Goal: Task Accomplishment & Management: Manage account settings

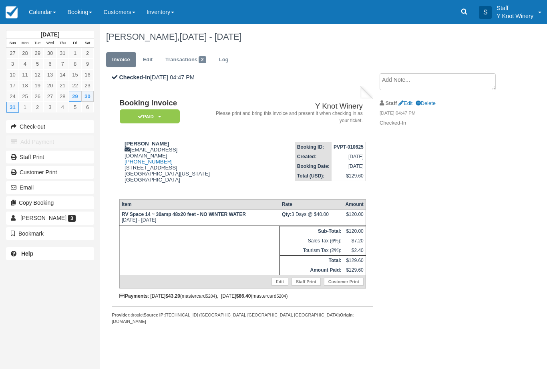
click at [240, 182] on td "Booking ID: PVPT-010625 Created: June 1, 2025 Booking Date: August 29, 2025 Tot…" at bounding box center [289, 163] width 153 height 57
click at [237, 178] on td "Booking ID: PVPT-010625 Created: June 1, 2025 Booking Date: August 29, 2025 Tot…" at bounding box center [289, 163] width 153 height 57
click at [247, 185] on div "Booking Invoice Paid   Pending Reserved Deposit Waiting Cancelled Y Knot Winery…" at bounding box center [242, 199] width 247 height 200
click at [74, 12] on link "Booking" at bounding box center [80, 12] width 36 height 24
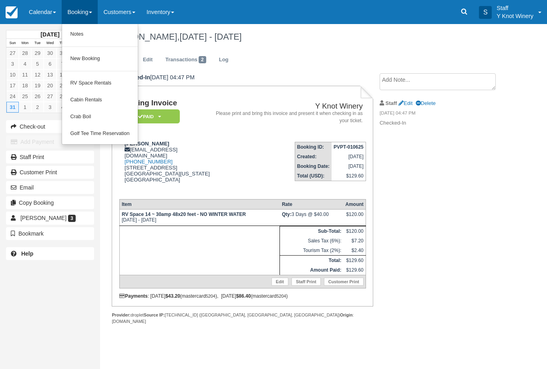
click at [98, 61] on link "New Booking" at bounding box center [99, 58] width 75 height 17
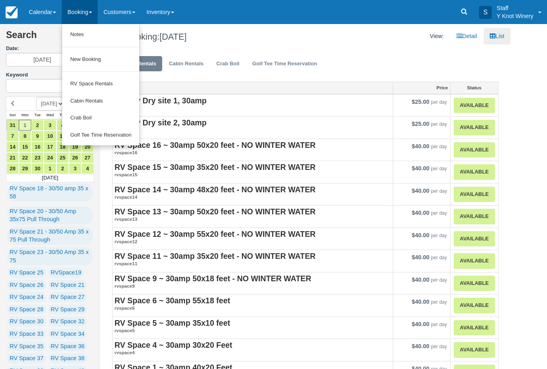
click at [93, 116] on link "Crab Boil" at bounding box center [100, 117] width 77 height 17
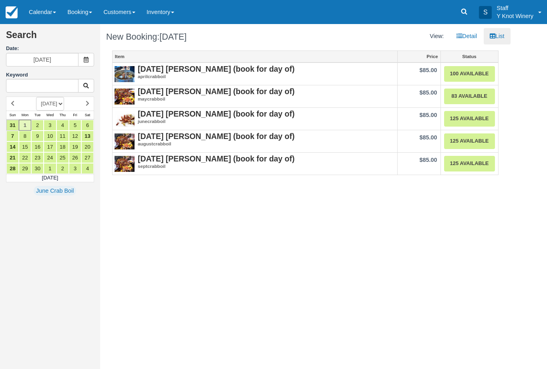
click at [469, 164] on link "125 Available" at bounding box center [469, 164] width 51 height 16
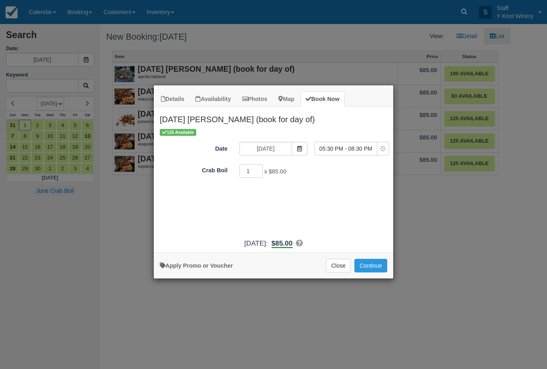
click at [441, 231] on div "Details Availability Photos Map Book Now September 13th Crab Boil (book for day…" at bounding box center [273, 184] width 547 height 369
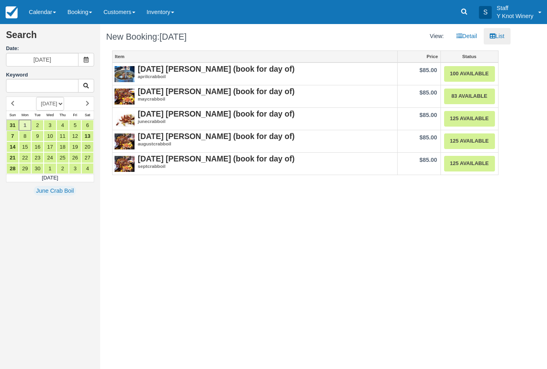
click at [40, 17] on link "Calendar" at bounding box center [42, 12] width 38 height 24
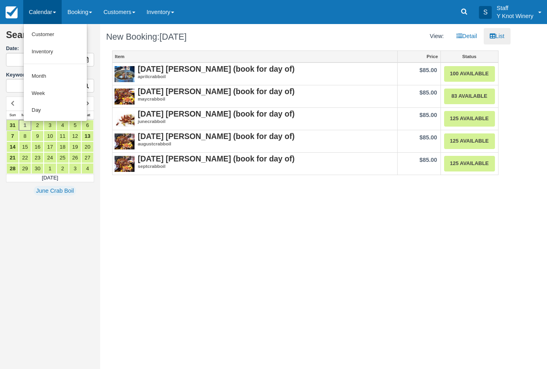
click at [60, 31] on link "Customer" at bounding box center [55, 34] width 63 height 17
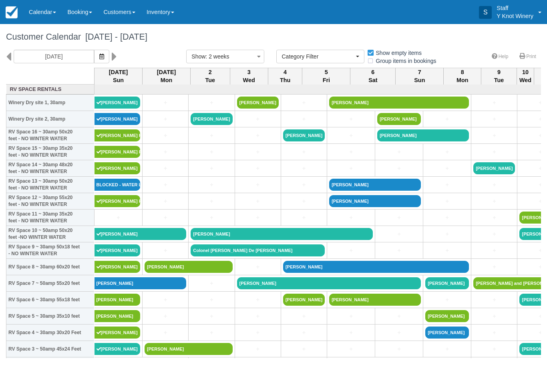
select select
click at [82, 12] on link "Booking" at bounding box center [80, 12] width 36 height 24
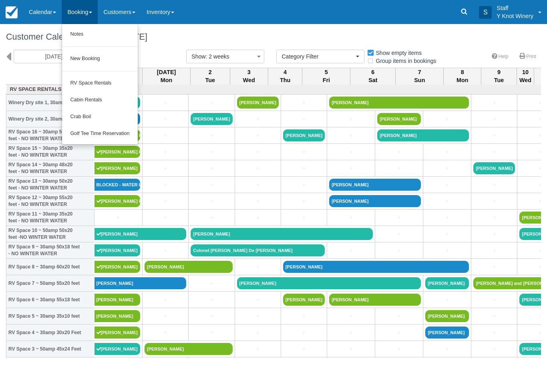
click at [88, 116] on link "Crab Boil" at bounding box center [99, 116] width 75 height 17
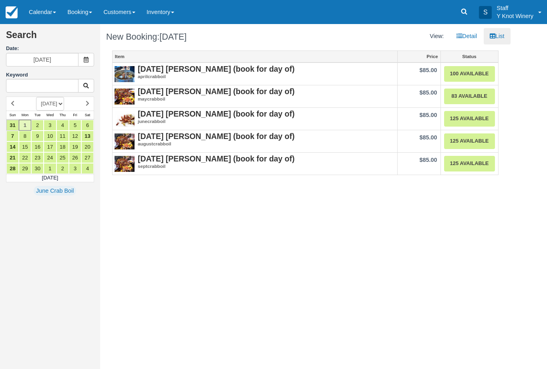
click at [463, 163] on link "125 Available" at bounding box center [469, 164] width 51 height 16
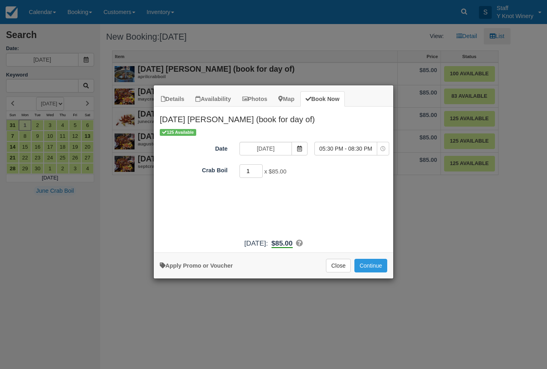
click at [250, 170] on input "1" at bounding box center [250, 171] width 23 height 14
type input "1"
type input "2"
click at [295, 148] on span "Item Modal" at bounding box center [299, 149] width 16 height 14
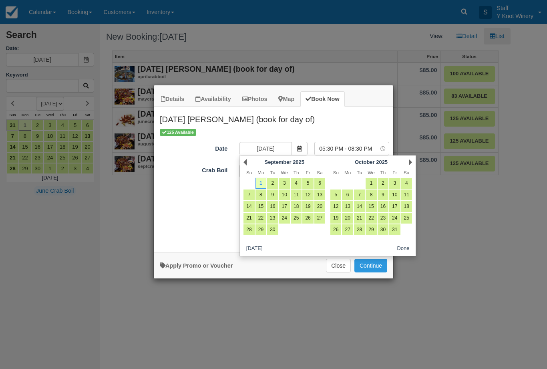
click at [318, 194] on link "13" at bounding box center [319, 194] width 11 height 11
type input "[DATE]"
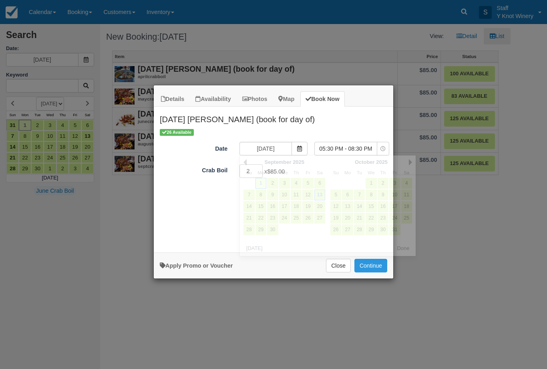
select select "0"
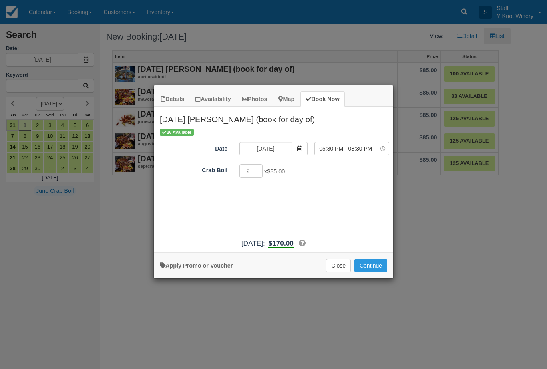
click at [373, 269] on button "Continue" at bounding box center [370, 266] width 33 height 14
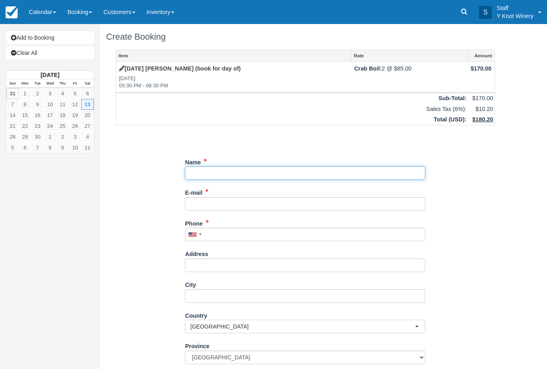
click at [211, 168] on input "Name" at bounding box center [305, 173] width 240 height 14
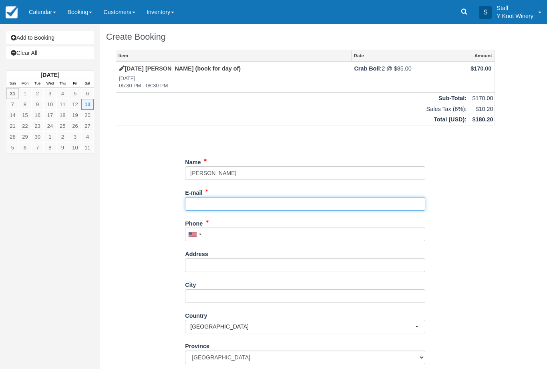
click at [215, 198] on input "E-mail" at bounding box center [305, 204] width 240 height 14
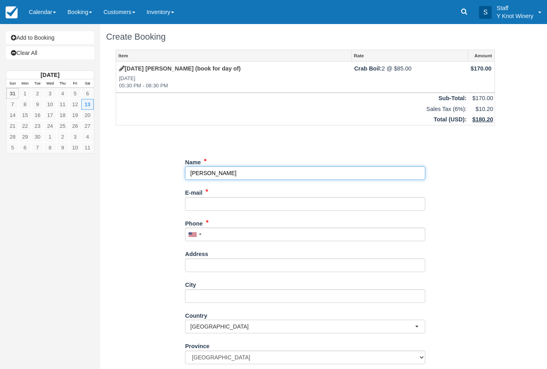
click at [237, 168] on input "Name" at bounding box center [305, 173] width 240 height 14
type input "[PERSON_NAME]"
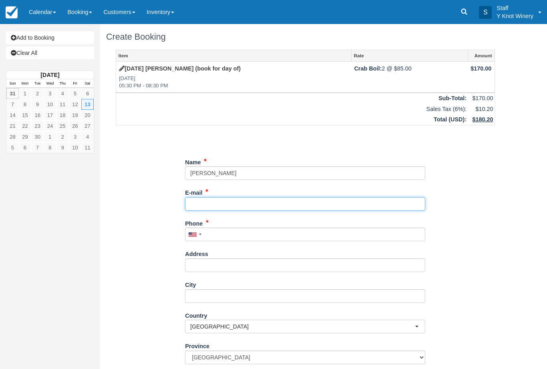
click at [213, 201] on input "E-mail" at bounding box center [305, 204] width 240 height 14
type input "cindy.crum@yahoo.com"
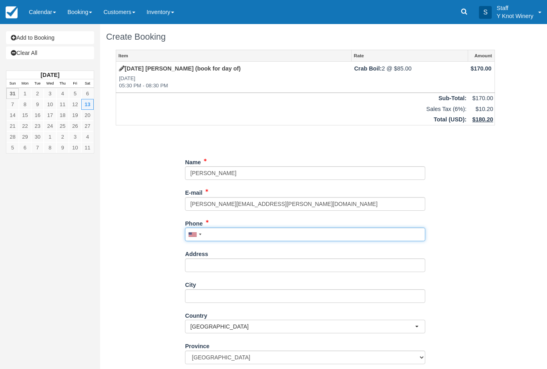
click at [228, 230] on input "Phone" at bounding box center [305, 234] width 240 height 14
type input "+12084208924"
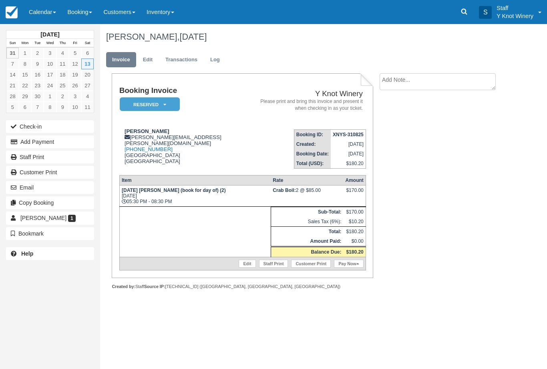
click at [41, 13] on link "Calendar" at bounding box center [42, 12] width 38 height 24
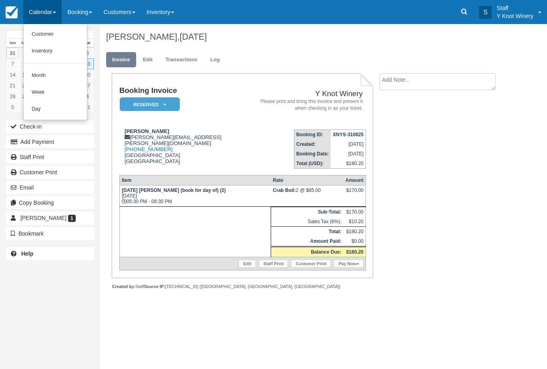
click at [52, 33] on link "Customer" at bounding box center [55, 34] width 63 height 17
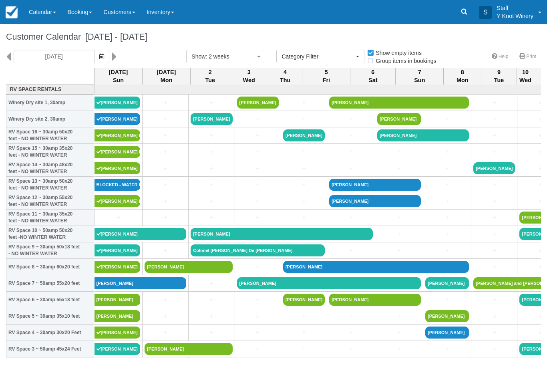
select select
click at [99, 59] on icon "button" at bounding box center [101, 57] width 5 height 6
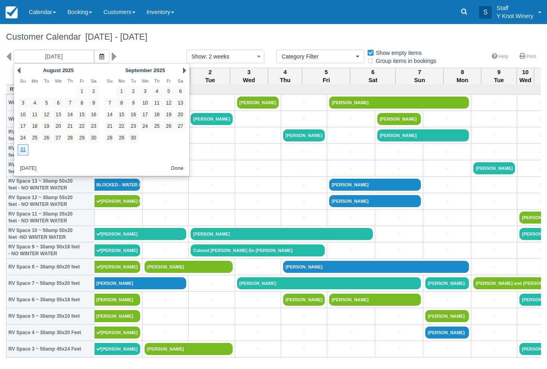
click at [167, 105] on link "12" at bounding box center [168, 103] width 11 height 11
type input "09/12/25"
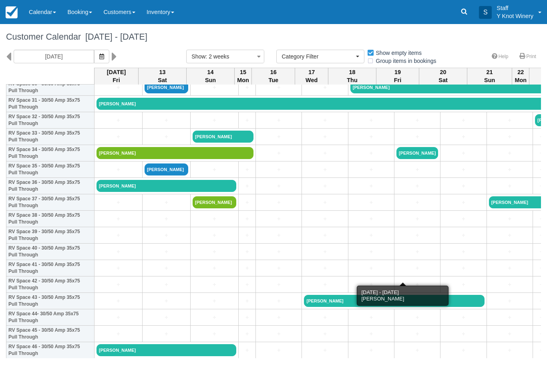
scroll to position [523, 0]
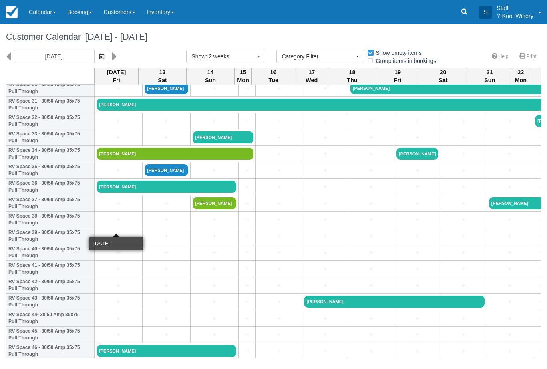
click at [114, 224] on link "+" at bounding box center [118, 219] width 44 height 8
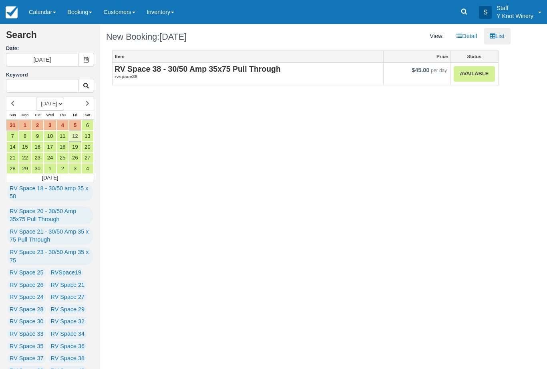
click at [472, 76] on link "Available" at bounding box center [473, 74] width 41 height 16
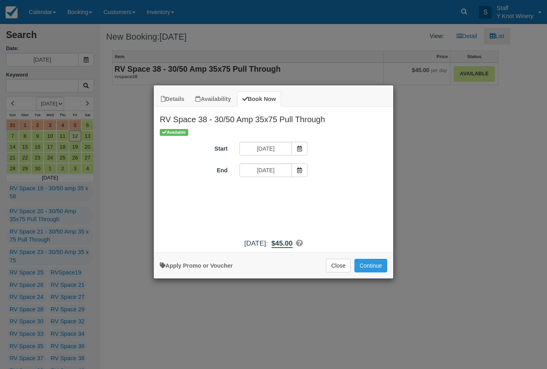
click at [300, 170] on icon "Item Modal" at bounding box center [300, 170] width 6 height 6
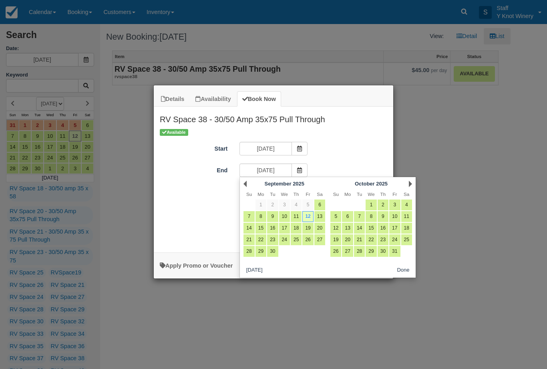
click at [321, 217] on link "13" at bounding box center [319, 216] width 11 height 11
type input "09/13/25"
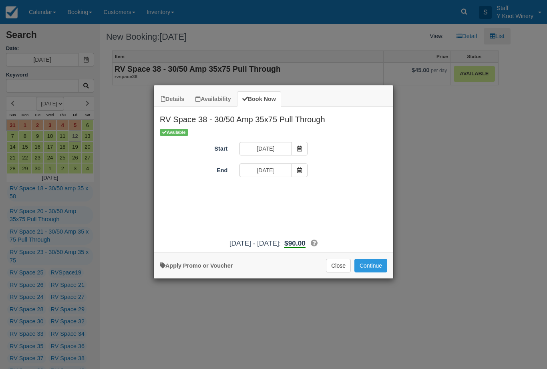
click at [372, 272] on button "Continue" at bounding box center [370, 266] width 33 height 14
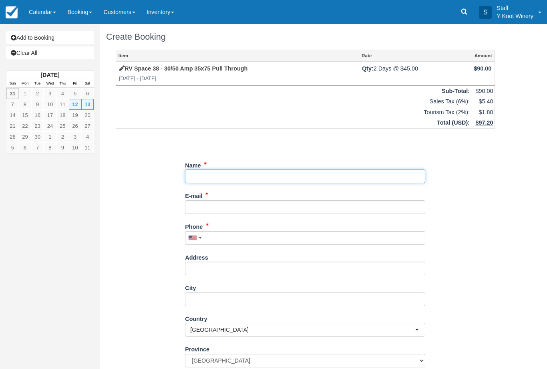
click at [210, 172] on input "Name" at bounding box center [305, 176] width 240 height 14
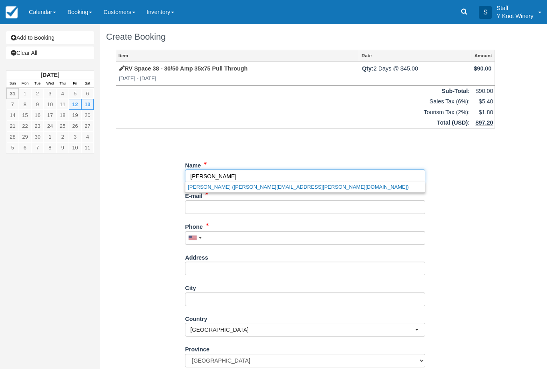
click at [237, 185] on link "Cindy Crum (cindy.crum@yahoo.com)" at bounding box center [304, 187] width 239 height 10
type input "[PERSON_NAME]"
type input "cindy.crum@yahoo.com"
type input "+12084208924"
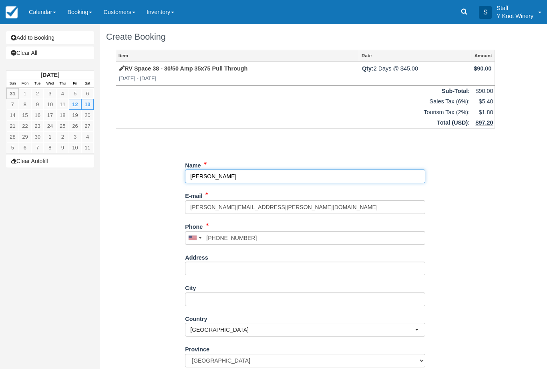
select select "MB"
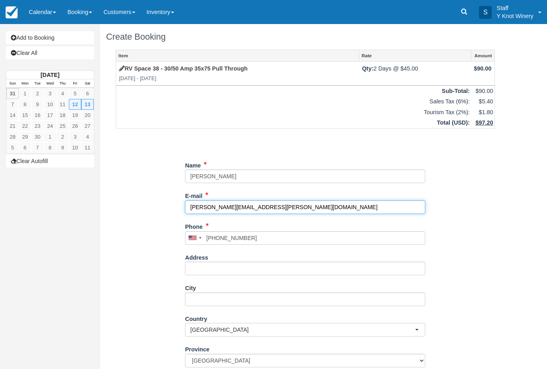
scroll to position [64, 0]
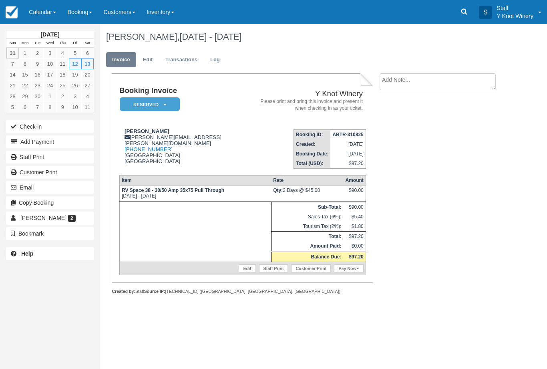
click at [42, 14] on link "Calendar" at bounding box center [42, 12] width 38 height 24
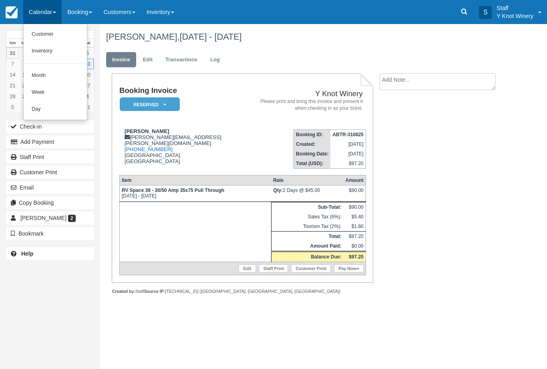
click at [44, 36] on link "Customer" at bounding box center [55, 34] width 63 height 17
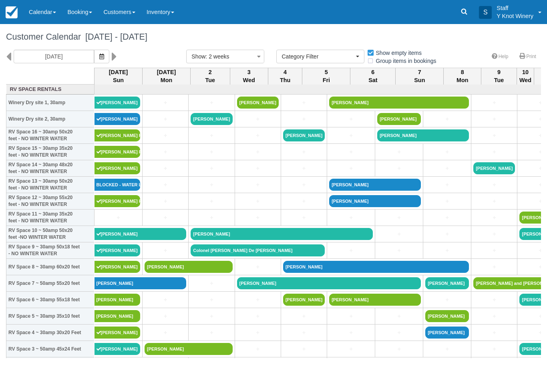
select select
click at [41, 11] on link "Calendar" at bounding box center [42, 12] width 38 height 24
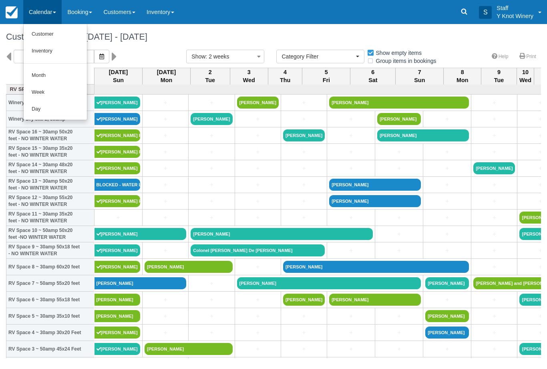
click at [38, 35] on link "Customer" at bounding box center [55, 34] width 63 height 17
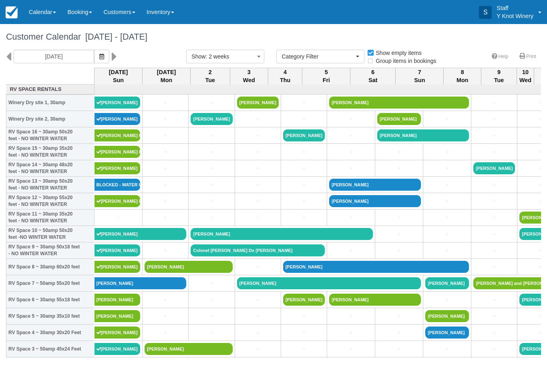
select select
click at [94, 56] on button "button" at bounding box center [101, 57] width 15 height 14
